Goal: Find specific page/section: Find specific page/section

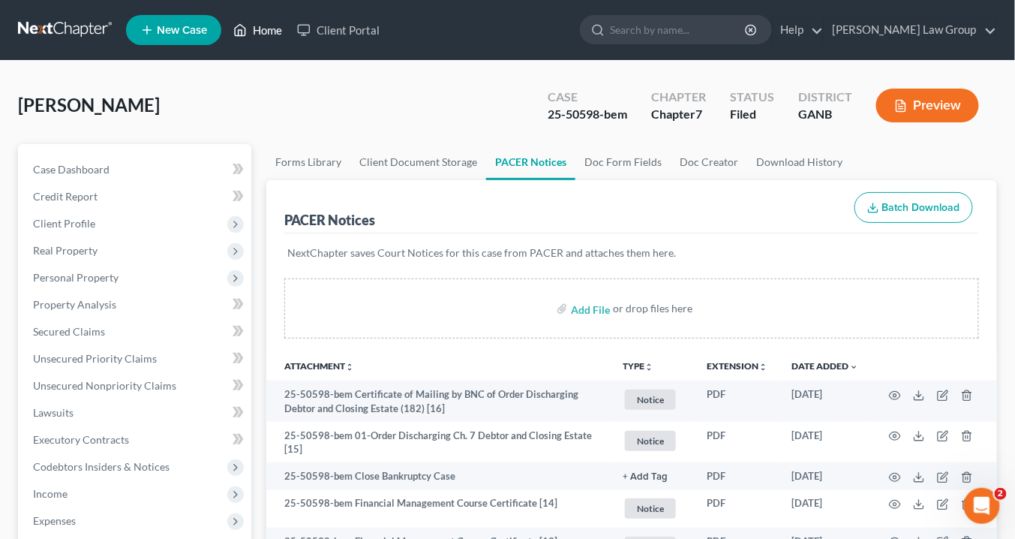
click at [269, 35] on link "Home" at bounding box center [258, 30] width 64 height 27
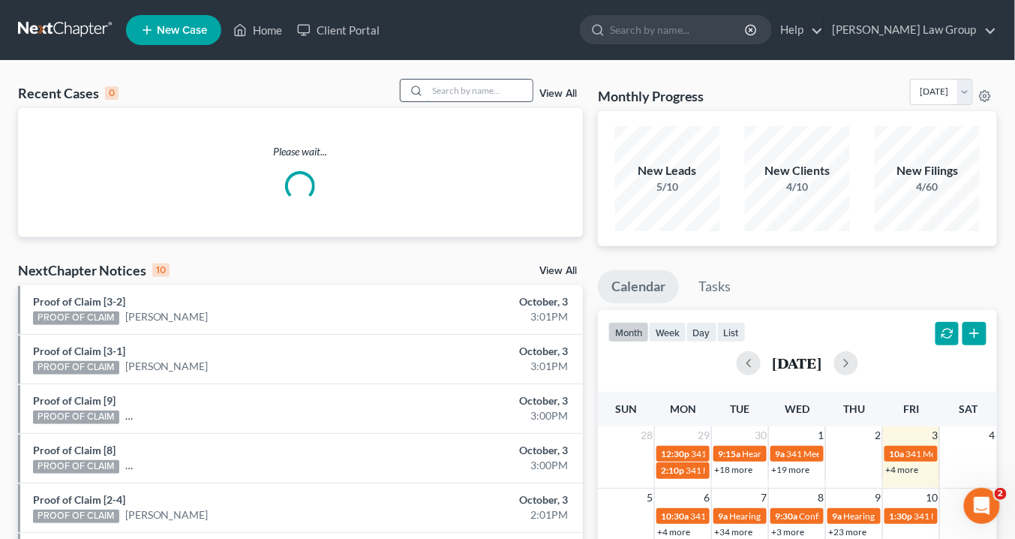
drag, startPoint x: 464, startPoint y: 92, endPoint x: 480, endPoint y: 91, distance: 15.8
click at [470, 91] on input "search" at bounding box center [480, 91] width 105 height 22
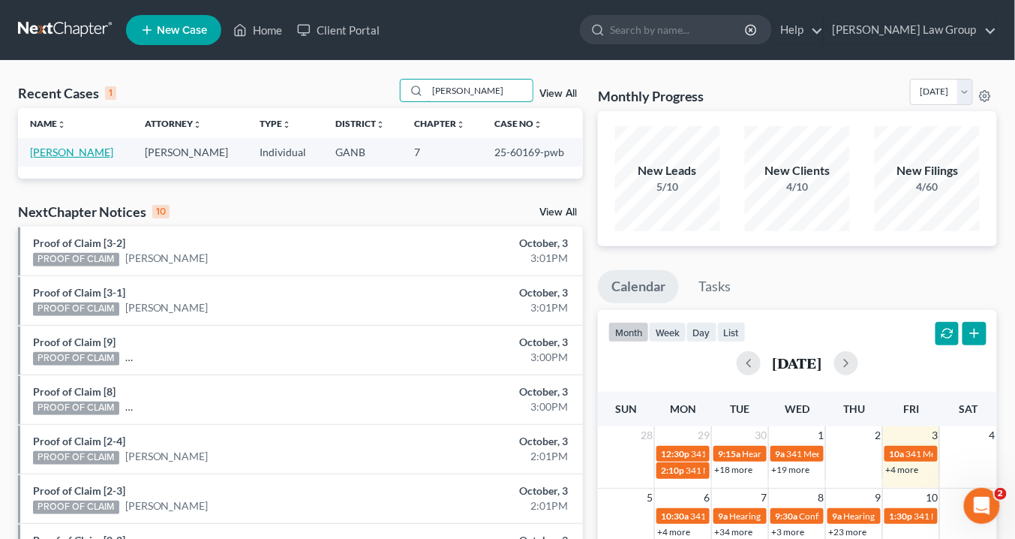
type input "[PERSON_NAME]"
click at [85, 152] on link "[PERSON_NAME]" at bounding box center [71, 152] width 83 height 13
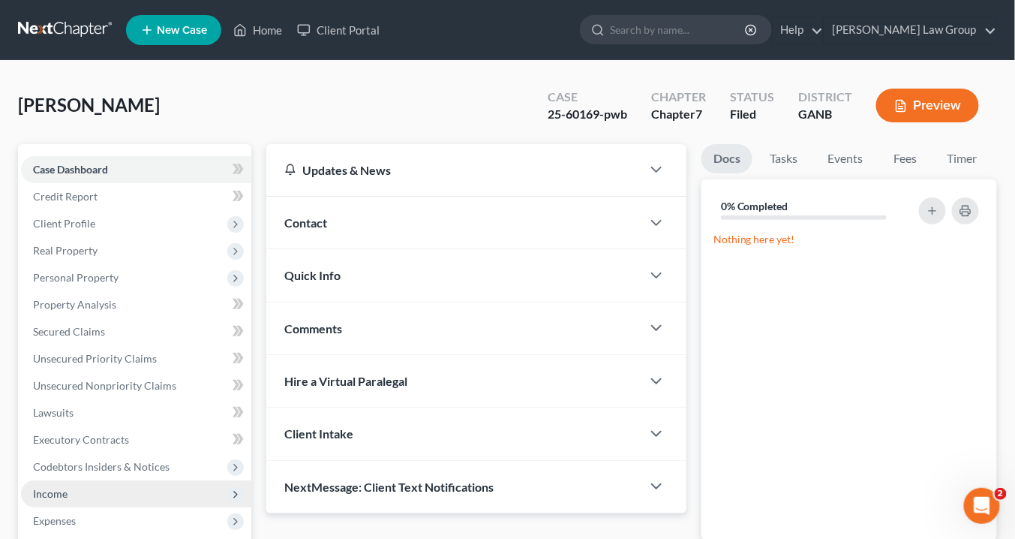
scroll to position [240, 0]
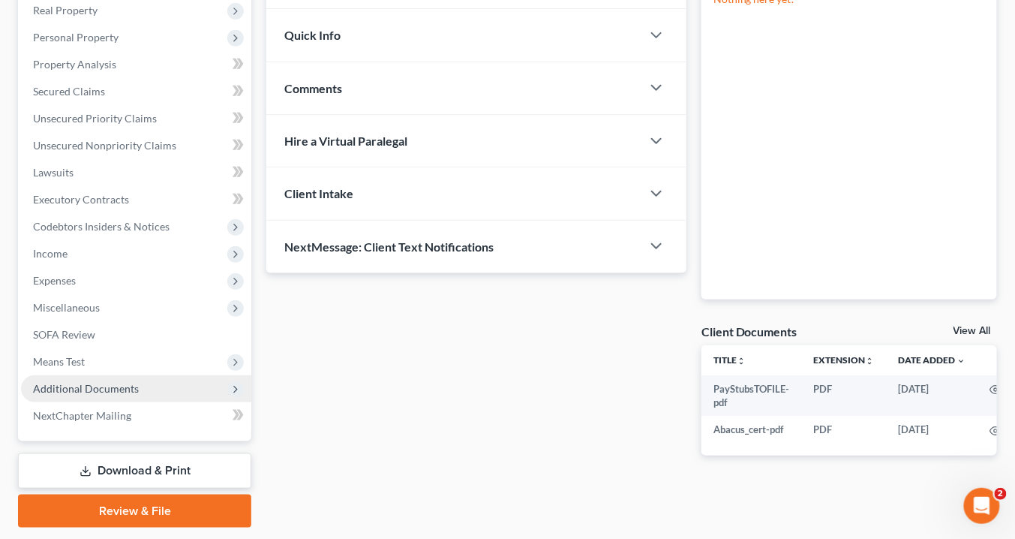
click at [116, 388] on span "Additional Documents" at bounding box center [86, 388] width 106 height 13
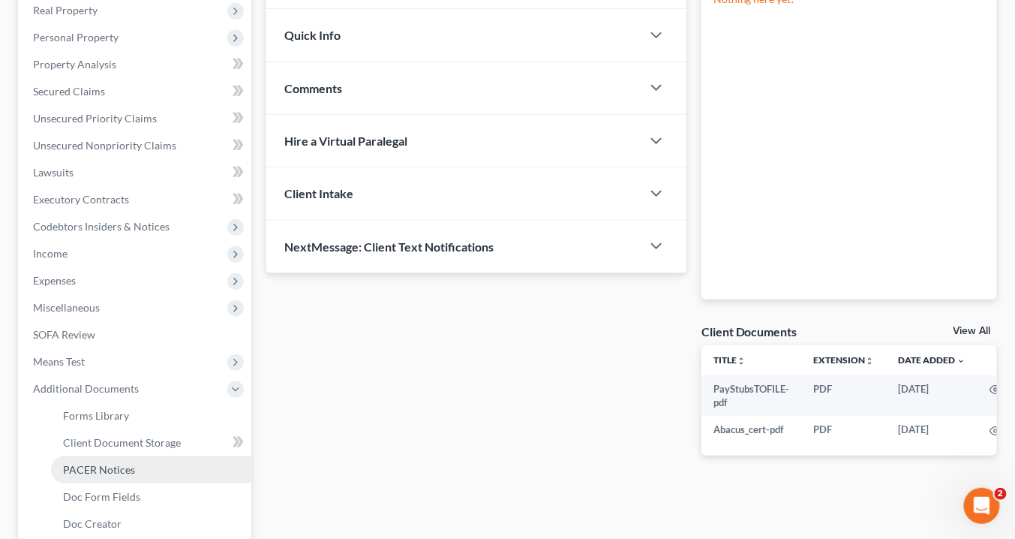
click at [147, 472] on link "PACER Notices" at bounding box center [151, 469] width 200 height 27
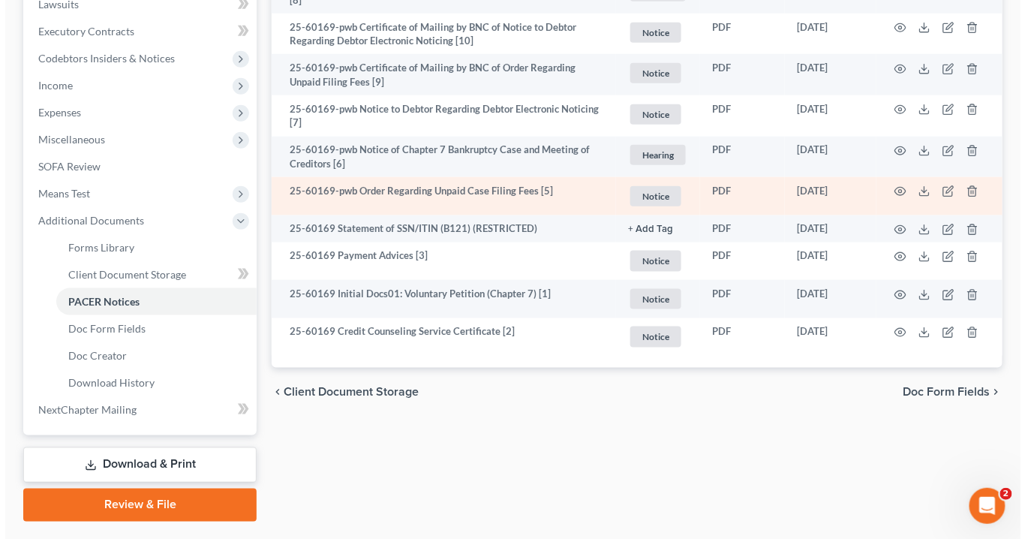
scroll to position [446, 0]
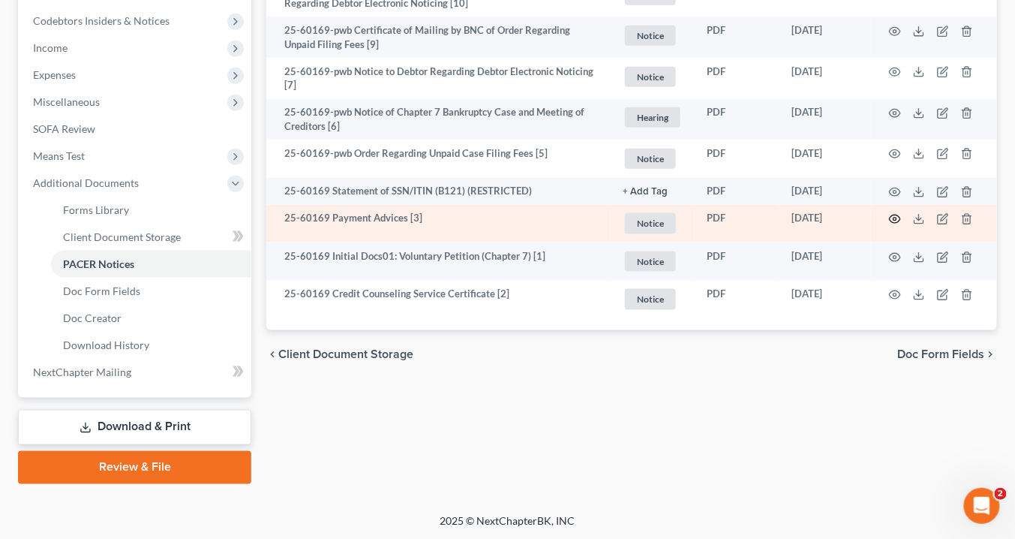
click at [896, 218] on circle "button" at bounding box center [894, 219] width 3 height 3
